Goal: Communication & Community: Ask a question

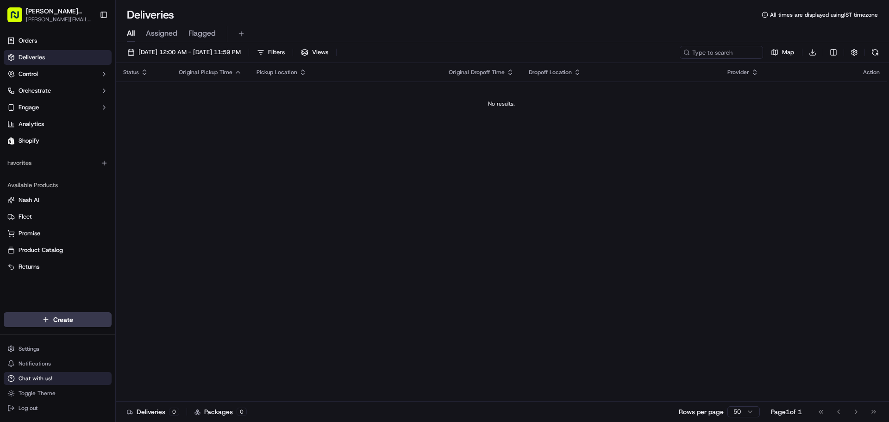
click at [46, 378] on span "Chat with us!" at bounding box center [36, 377] width 34 height 7
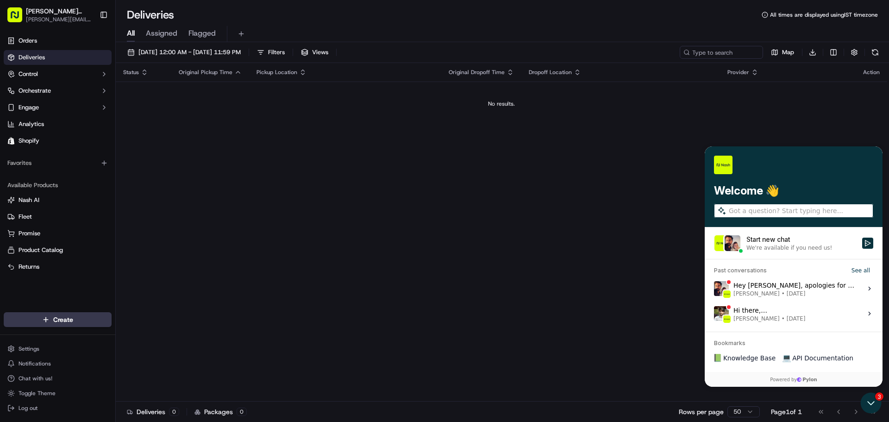
click at [784, 246] on div "We're available if you need us!" at bounding box center [789, 247] width 86 height 7
click at [862, 246] on button "Start new chat We're available if you need us!" at bounding box center [867, 242] width 11 height 11
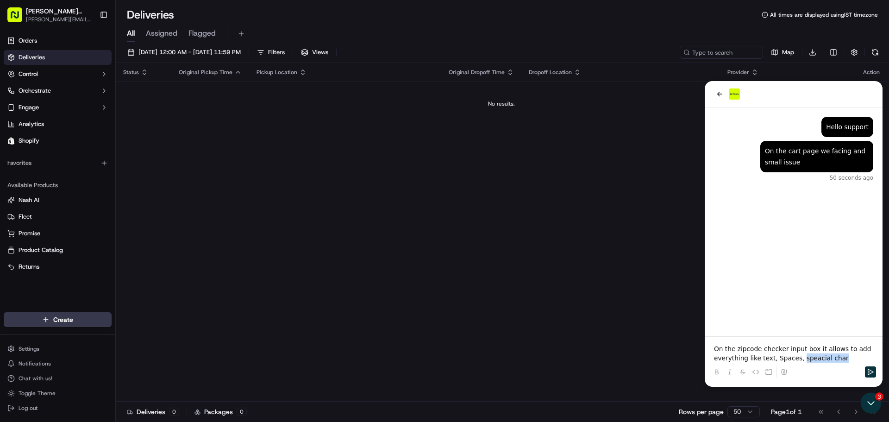
drag, startPoint x: 827, startPoint y: 360, endPoint x: 792, endPoint y: 359, distance: 35.6
click at [792, 359] on p "On the zipcode checker input box it allows to add everything like text, Spaces,…" at bounding box center [793, 353] width 159 height 19
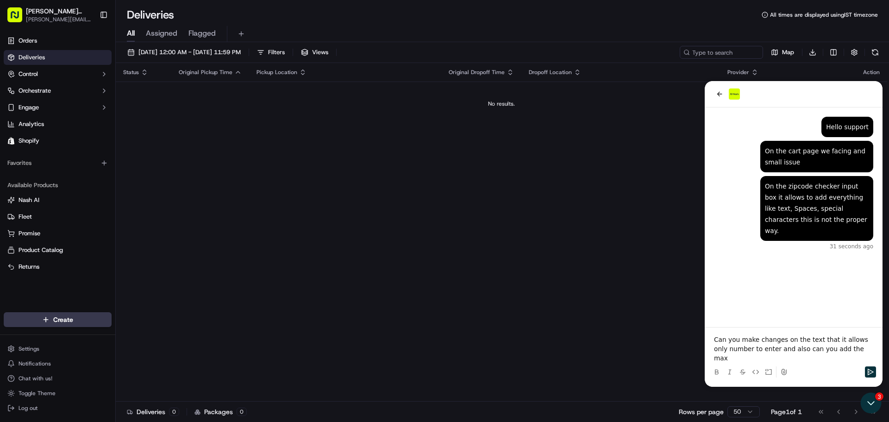
click at [814, 209] on div "On the zipcode checker input box it allows to add everything like text, Spaces,…" at bounding box center [817, 208] width 104 height 56
copy div "characters"
click at [849, 361] on p "Can you make changes on the text that it allows only number to enter and also c…" at bounding box center [793, 349] width 159 height 28
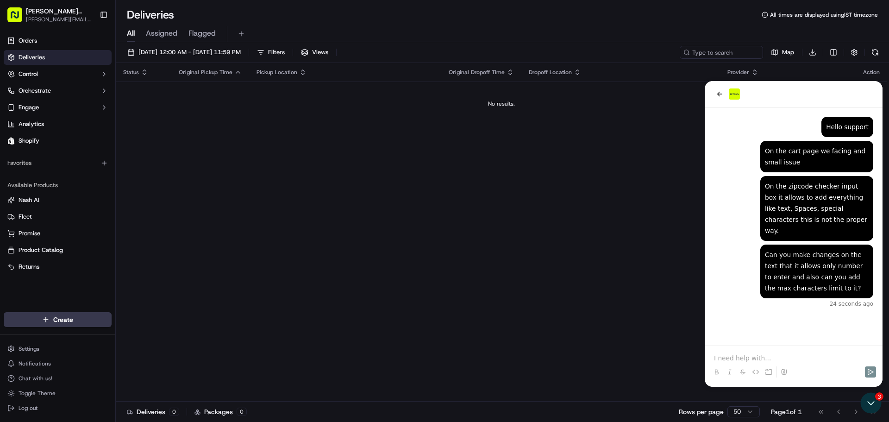
click at [843, 126] on div "Hello support" at bounding box center [847, 126] width 43 height 11
copy div "Hello support"
drag, startPoint x: 766, startPoint y: 150, endPoint x: 802, endPoint y: 161, distance: 38.2
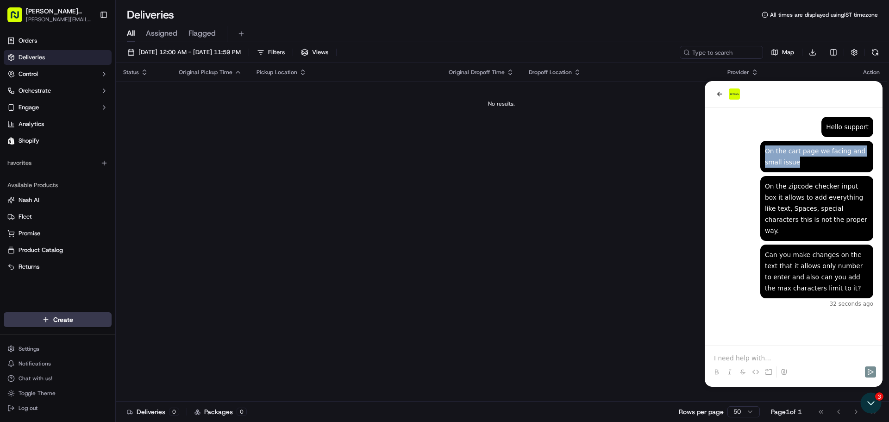
click at [802, 161] on div "On the cart page we facing and small issue" at bounding box center [817, 156] width 104 height 22
copy div "On the cart page we facing and small issue"
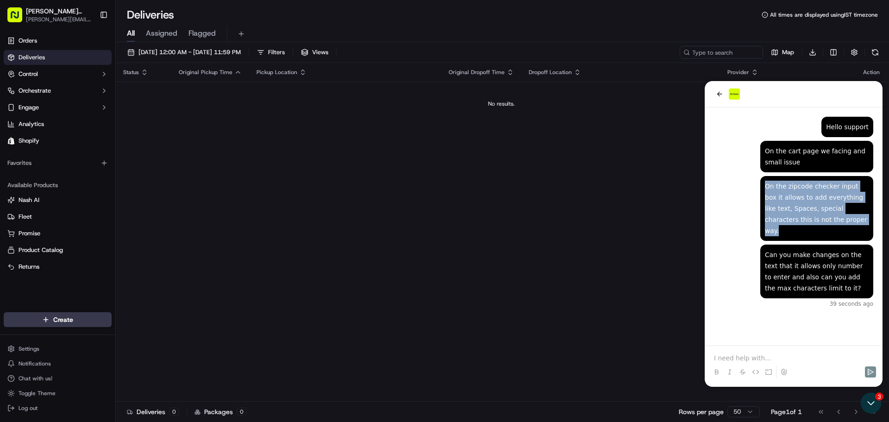
drag, startPoint x: 764, startPoint y: 186, endPoint x: 812, endPoint y: 223, distance: 60.7
click at [812, 223] on div "On the zipcode checker input box it allows to add everything like text, Spaces,…" at bounding box center [816, 208] width 113 height 65
copy div "On the zipcode checker input box it allows to add everything like text, Spaces,…"
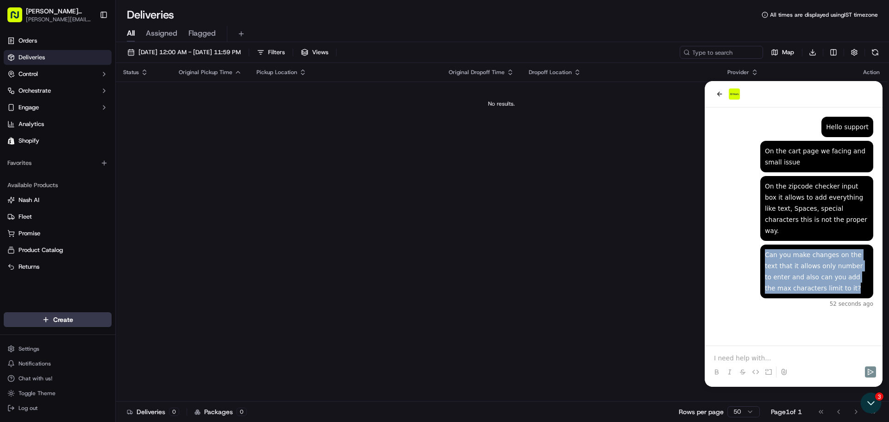
drag, startPoint x: 765, startPoint y: 244, endPoint x: 831, endPoint y: 280, distance: 74.4
click at [831, 280] on div "Can you make changes on the text that it allows only number to enter and also c…" at bounding box center [817, 271] width 104 height 44
copy div "Can you make changes on the text that it allows only number to enter and also c…"
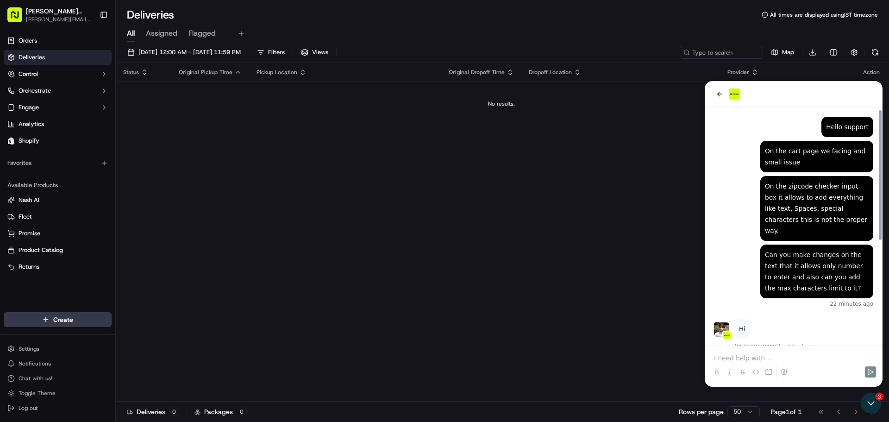
scroll to position [188, 0]
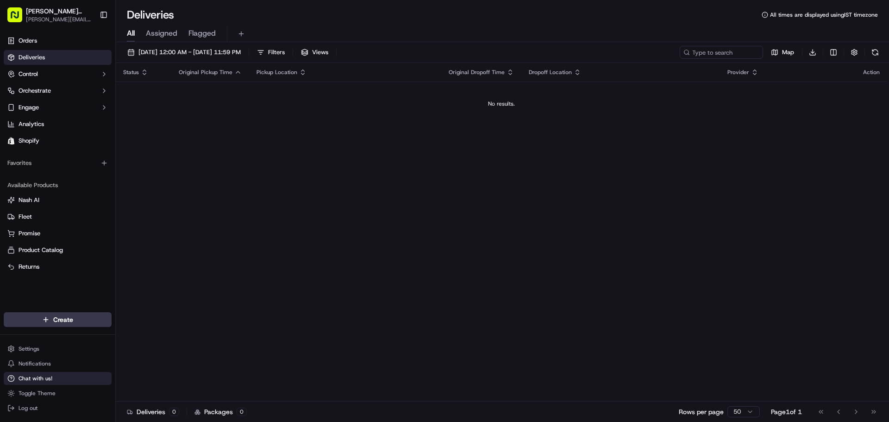
click at [40, 381] on span "Chat with us!" at bounding box center [36, 377] width 34 height 7
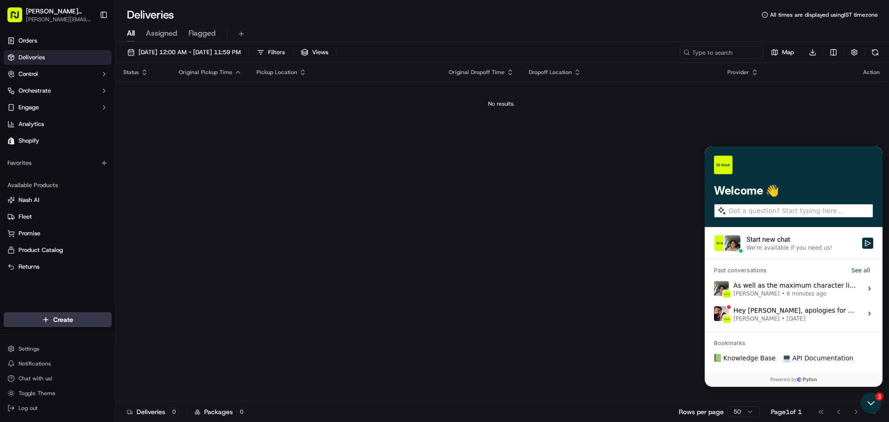
click at [790, 293] on span "6 minutes ago" at bounding box center [806, 293] width 40 height 7
click at [714, 289] on button "View issue" at bounding box center [713, 288] width 0 height 0
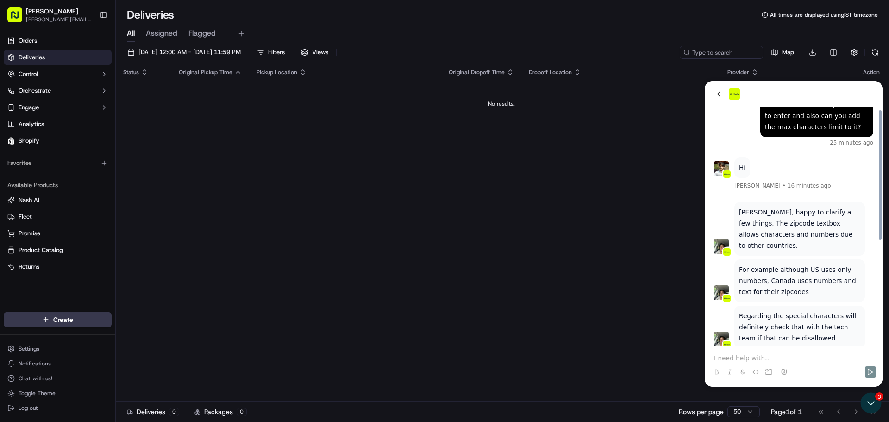
scroll to position [142, 0]
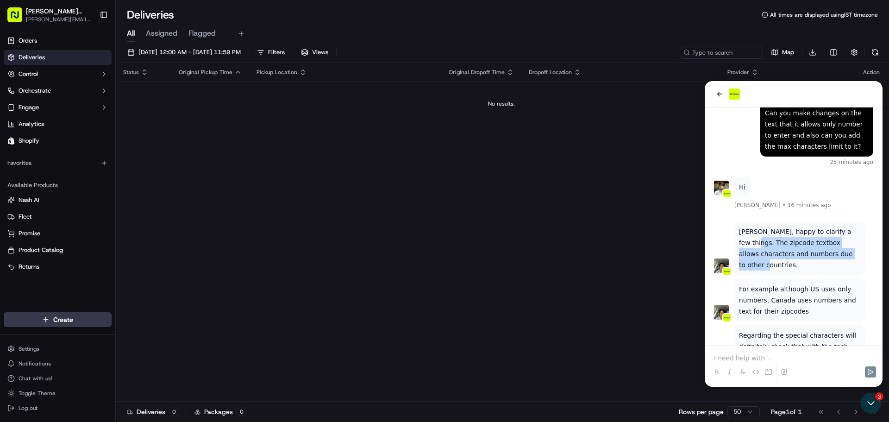
drag, startPoint x: 740, startPoint y: 231, endPoint x: 834, endPoint y: 246, distance: 94.6
click at [834, 246] on p "[PERSON_NAME], happy to clarify a few things. The zipcode textbox allows charac…" at bounding box center [799, 248] width 121 height 44
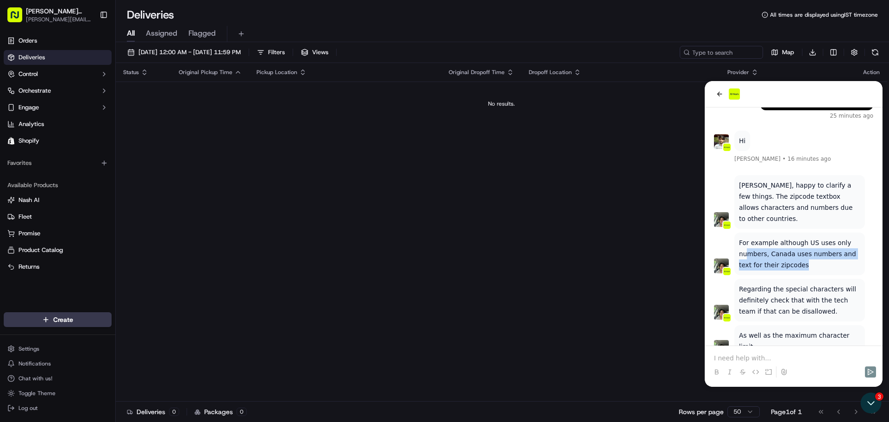
drag, startPoint x: 744, startPoint y: 231, endPoint x: 816, endPoint y: 238, distance: 72.1
click at [816, 238] on p "For example although US uses only numbers, Canada uses numbers and text for the…" at bounding box center [799, 253] width 121 height 33
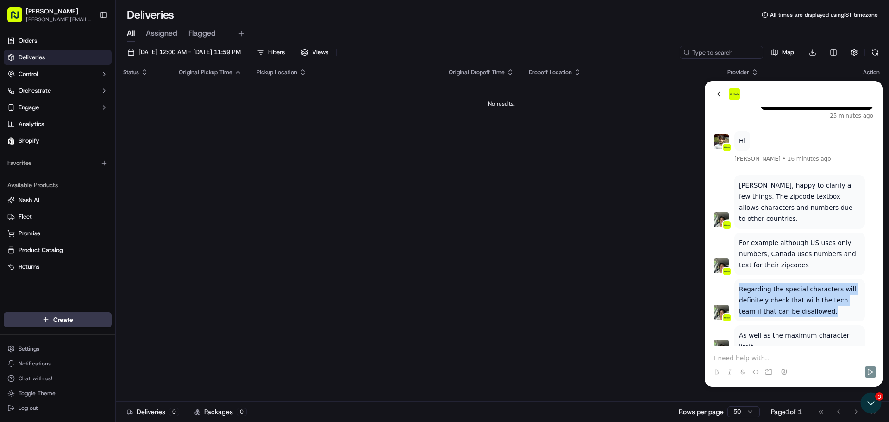
drag, startPoint x: 739, startPoint y: 264, endPoint x: 815, endPoint y: 289, distance: 80.2
click at [815, 289] on p "Regarding the special characters will definitely check that with the tech team …" at bounding box center [799, 299] width 121 height 33
click at [789, 283] on p "Regarding the special characters will definitely check that with the tech team …" at bounding box center [799, 299] width 121 height 33
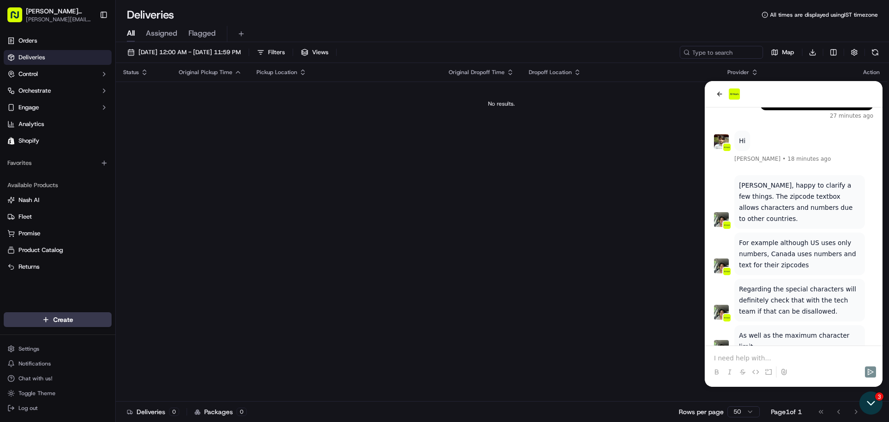
click at [875, 407] on icon "Open customer support" at bounding box center [870, 402] width 23 height 23
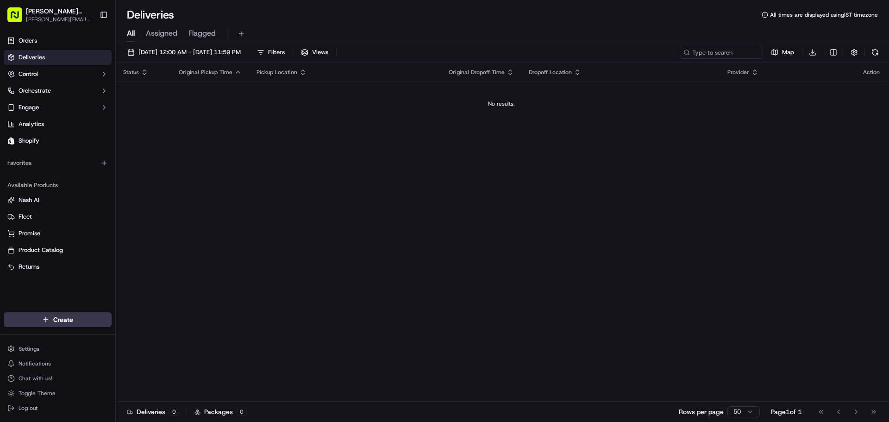
click at [875, 407] on div "Go to first page Go to previous page Go to next page Go to last page" at bounding box center [847, 411] width 68 height 13
click at [54, 380] on button "Chat with us!" at bounding box center [58, 378] width 108 height 13
click at [29, 380] on span "Chat with us!" at bounding box center [36, 377] width 34 height 7
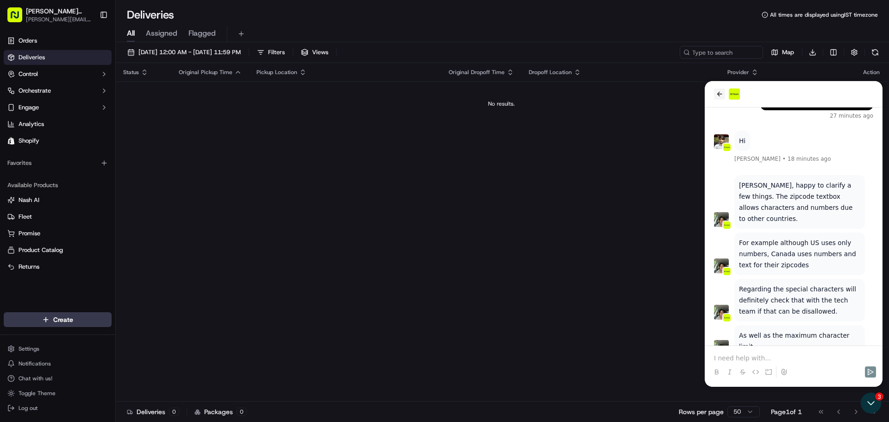
click at [717, 90] on icon "back" at bounding box center [718, 93] width 7 height 7
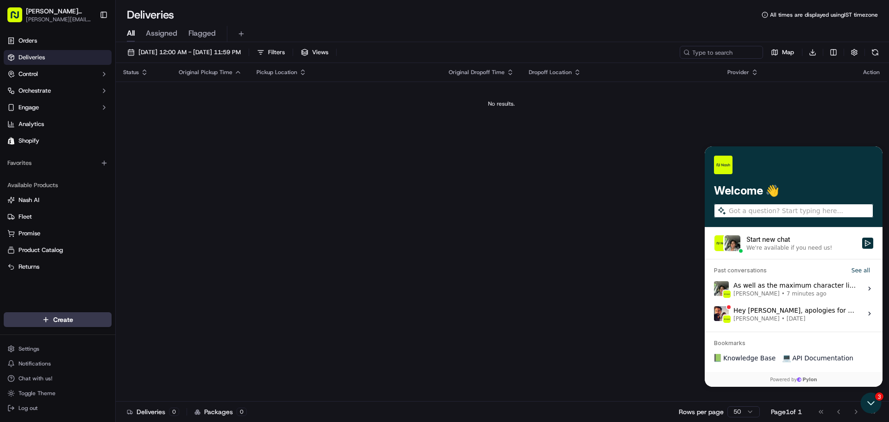
click at [764, 314] on div "Hey John, apologies for the inconvenience. We’ve identified the issue and escal…" at bounding box center [794, 314] width 123 height 18
click at [714, 314] on button "View issue" at bounding box center [713, 313] width 0 height 0
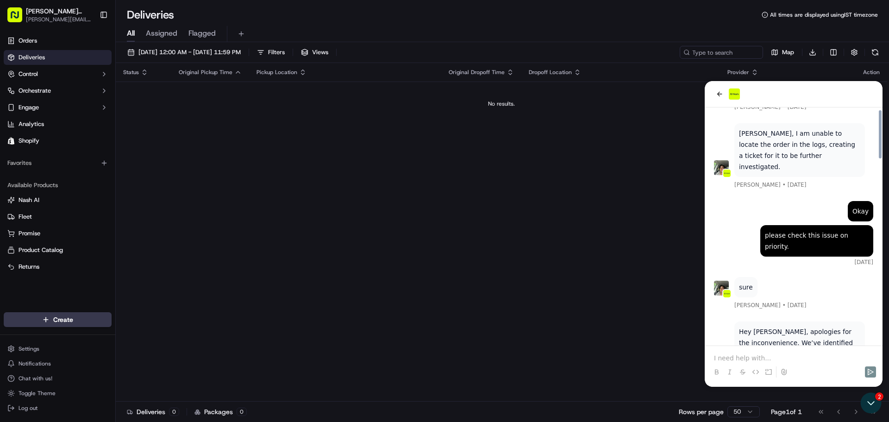
scroll to position [912, 0]
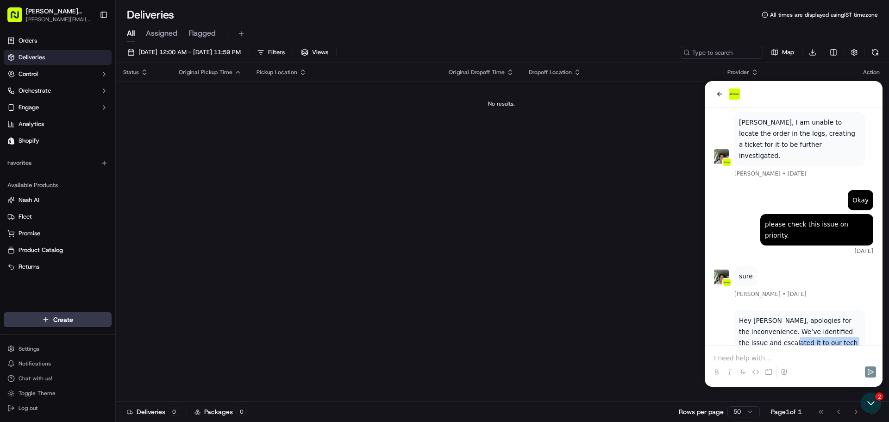
drag, startPoint x: 741, startPoint y: 271, endPoint x: 842, endPoint y: 273, distance: 101.4
click at [842, 315] on p "Hey [PERSON_NAME], apologies for the inconvenience. We’ve identified the issue …" at bounding box center [799, 365] width 121 height 100
drag, startPoint x: 778, startPoint y: 280, endPoint x: 816, endPoint y: 279, distance: 38.4
click at [816, 315] on p "Hey [PERSON_NAME], apologies for the inconvenience. We’ve identified the issue …" at bounding box center [799, 365] width 121 height 100
drag, startPoint x: 769, startPoint y: 292, endPoint x: 857, endPoint y: 289, distance: 88.0
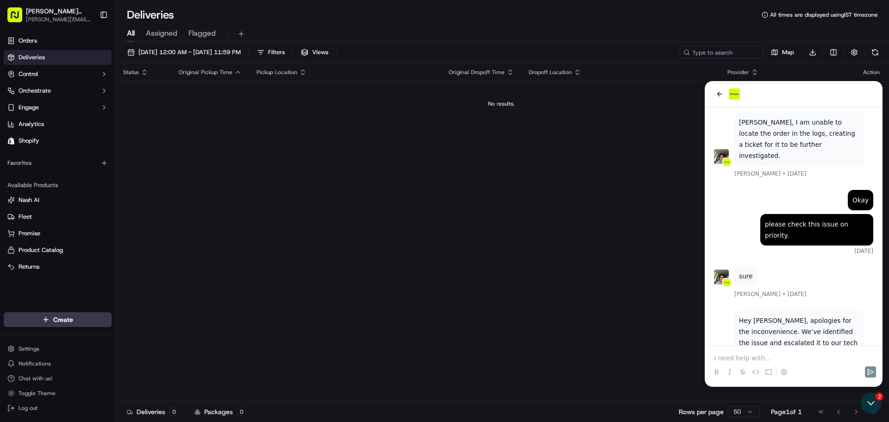
click at [857, 315] on p "Hey [PERSON_NAME], apologies for the inconvenience. We’ve identified the issue …" at bounding box center [799, 365] width 121 height 100
click at [821, 315] on p "Hey [PERSON_NAME], apologies for the inconvenience. We’ve identified the issue …" at bounding box center [799, 365] width 121 height 100
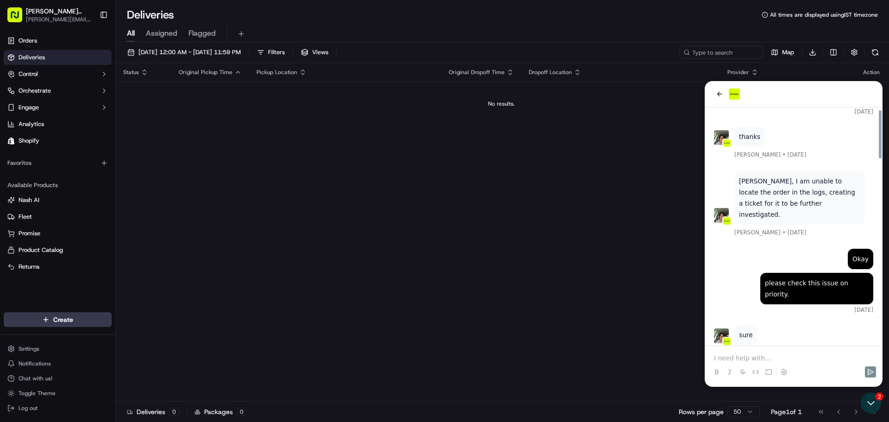
scroll to position [865, 0]
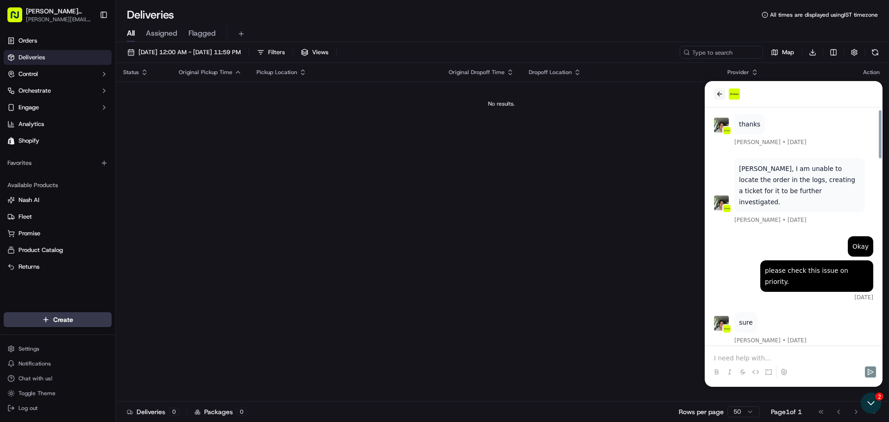
click at [714, 90] on button "back" at bounding box center [719, 93] width 11 height 11
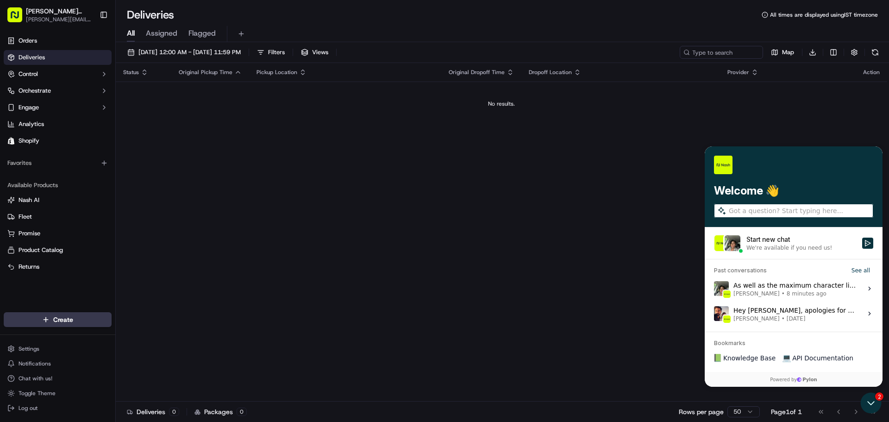
click at [804, 289] on div "As well as the maximum character limit Grace Nketiah • 8 minutes ago" at bounding box center [794, 289] width 123 height 18
click at [714, 289] on button "View issue" at bounding box center [713, 288] width 0 height 0
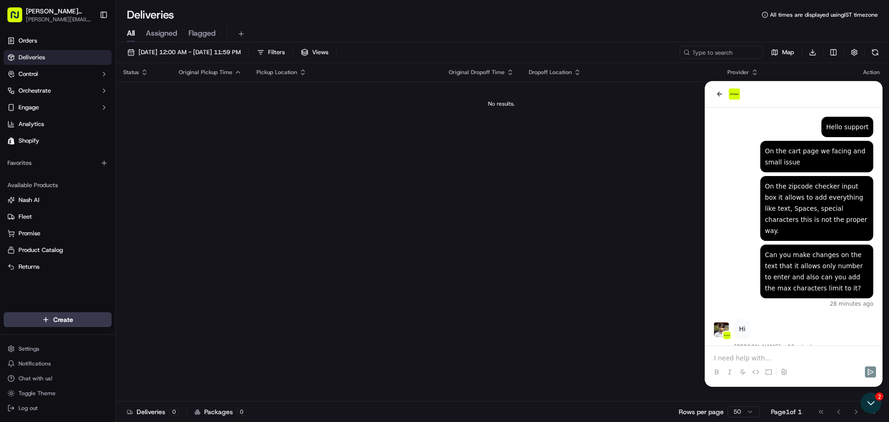
scroll to position [188, 0]
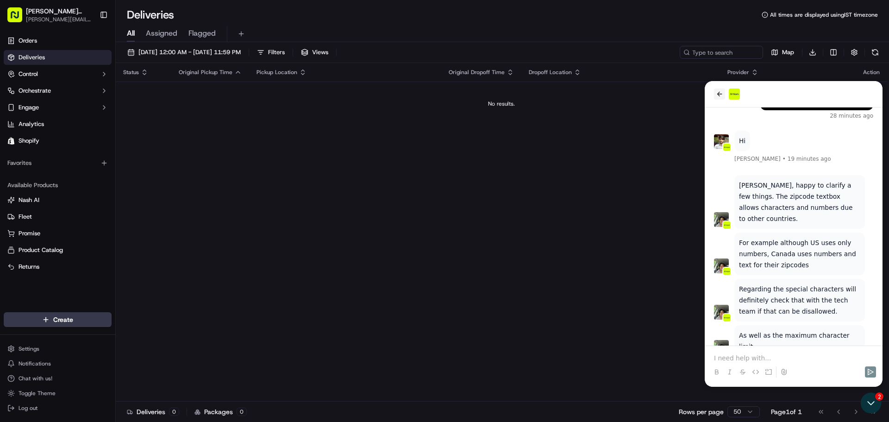
click at [720, 93] on icon "back" at bounding box center [718, 93] width 7 height 7
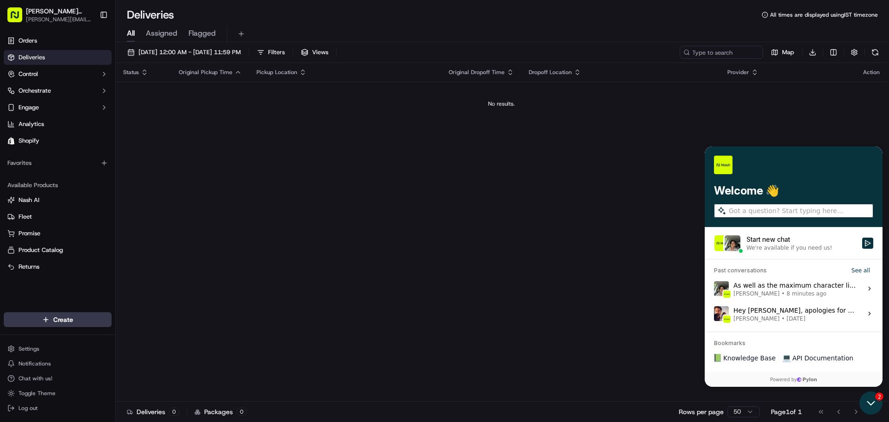
click at [877, 400] on icon "Open customer support" at bounding box center [870, 402] width 23 height 23
